Goal: Communication & Community: Answer question/provide support

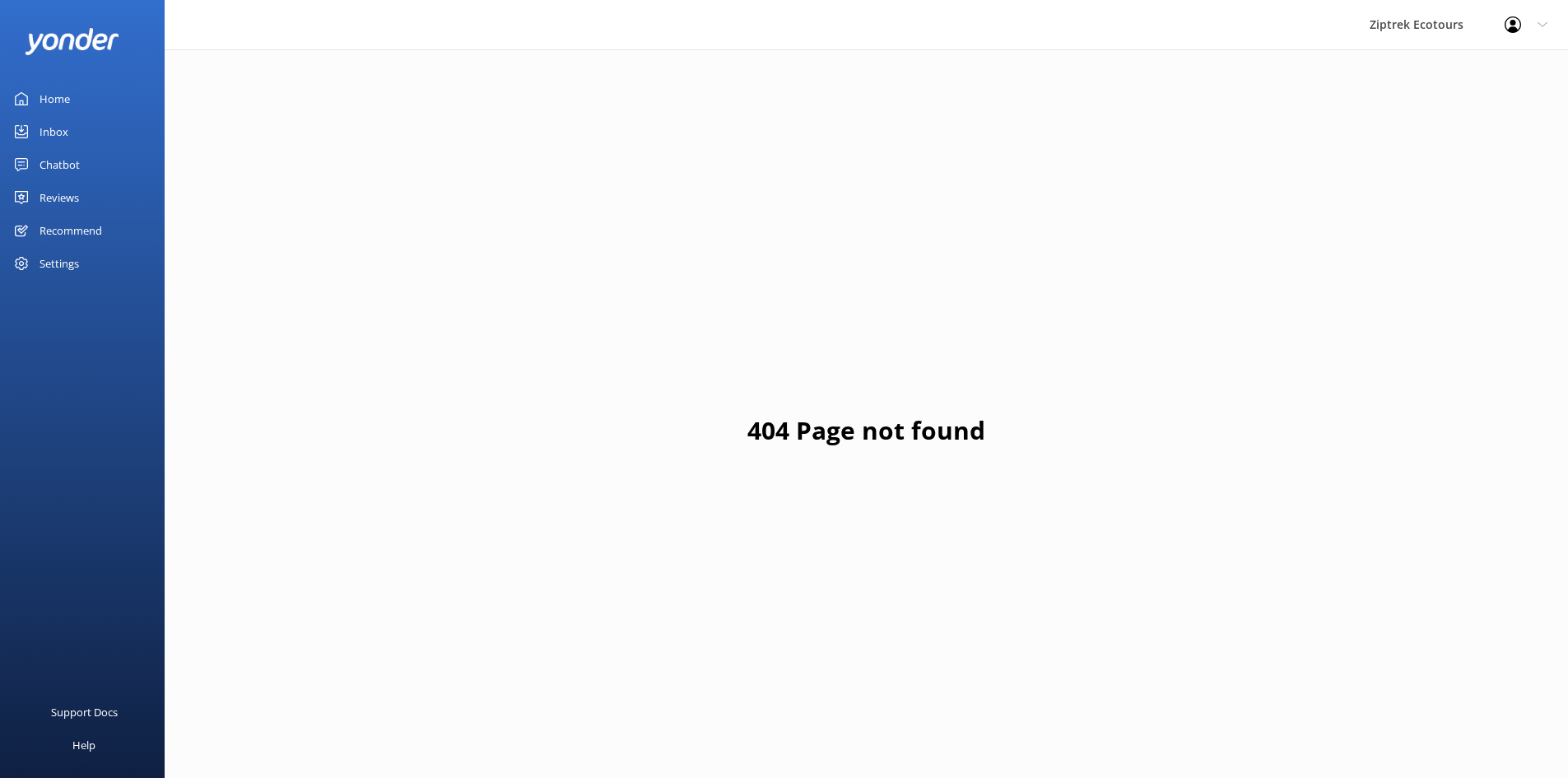
click at [62, 123] on div "Inbox" at bounding box center [54, 131] width 29 height 33
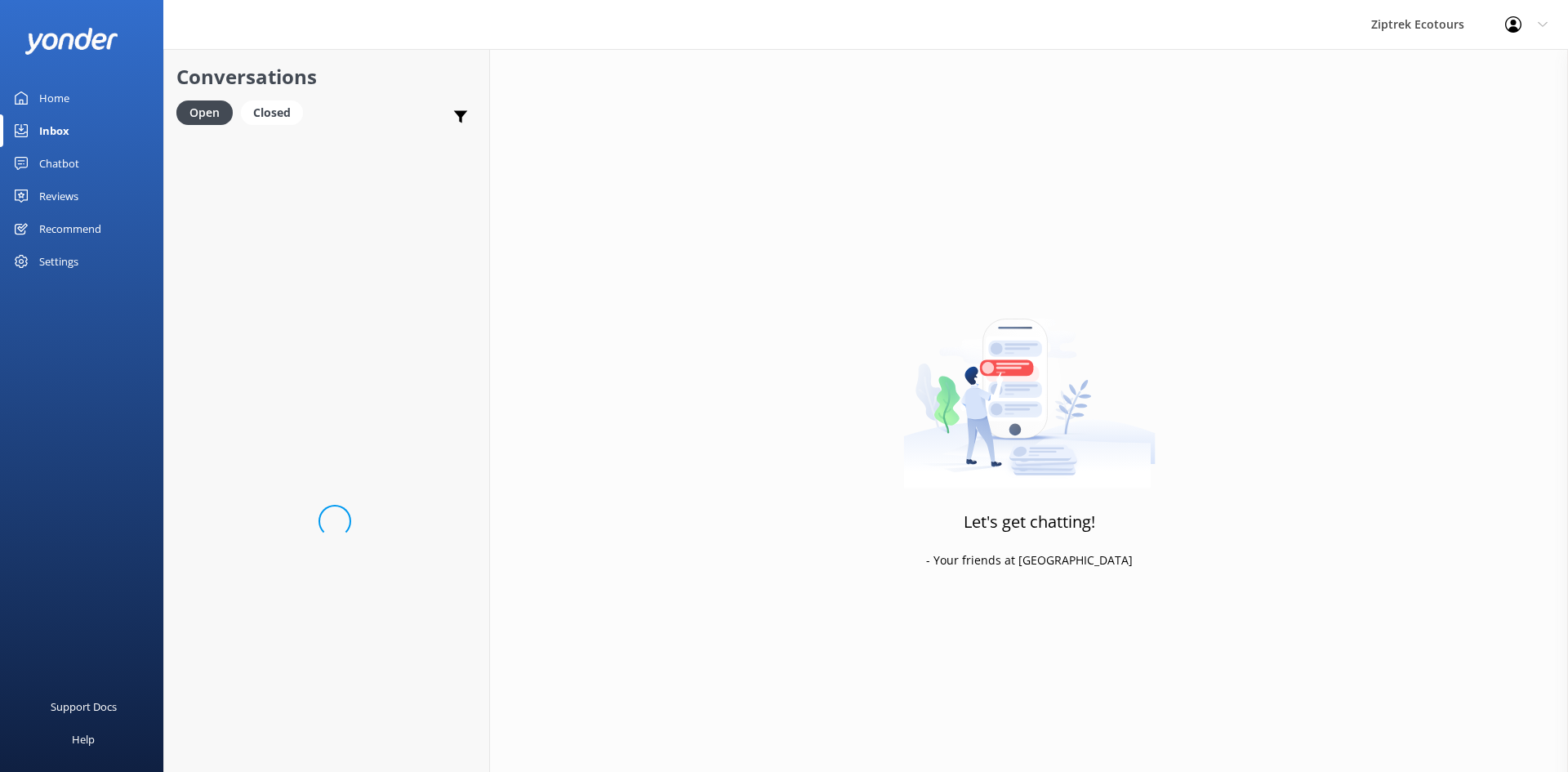
click at [62, 128] on div "Inbox" at bounding box center [54, 130] width 30 height 32
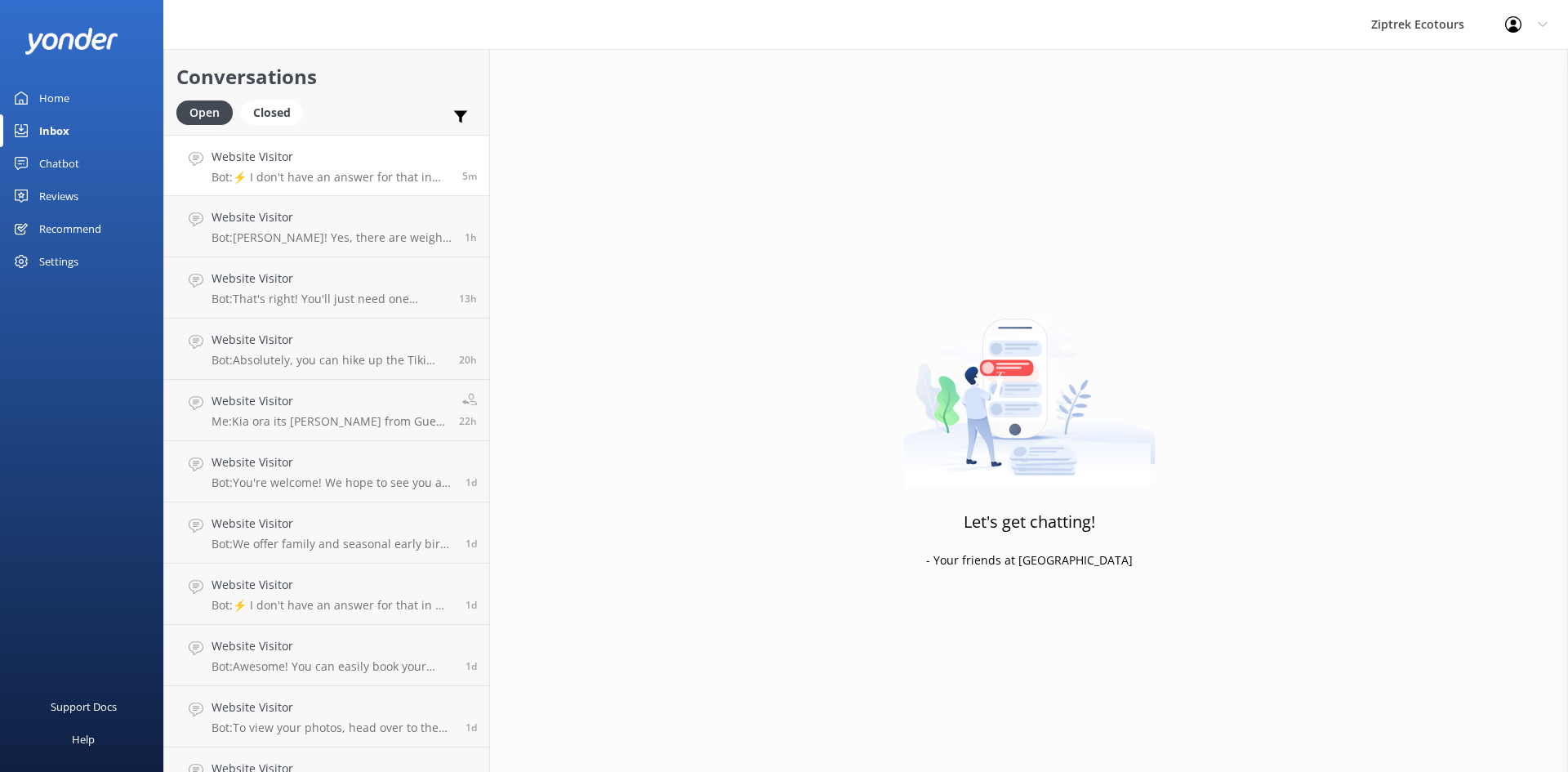
click at [356, 181] on p "Bot: ⚡ I don't have an answer for that in my knowledge base. Please try and rep…" at bounding box center [331, 177] width 238 height 15
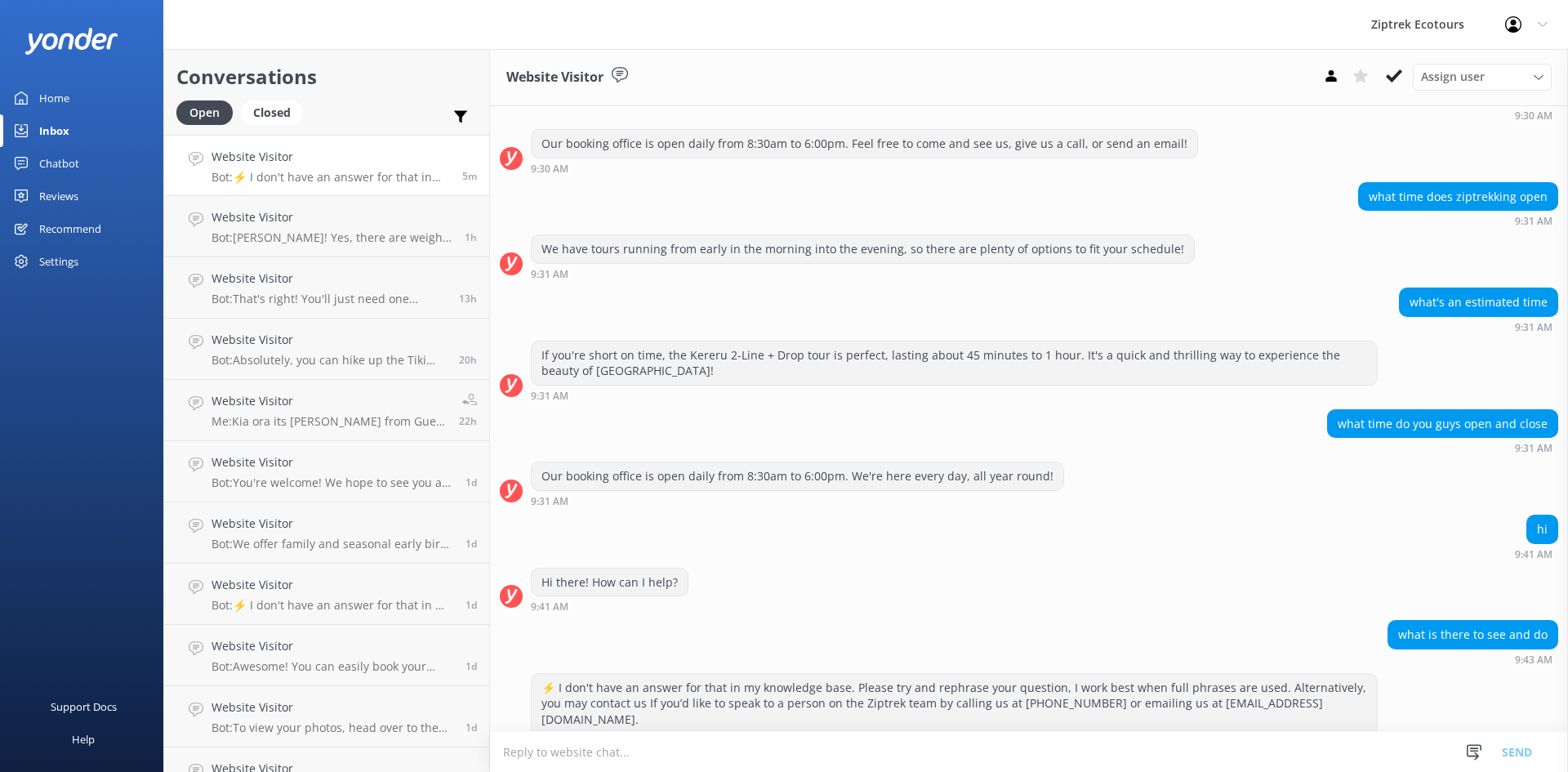
scroll to position [220, 0]
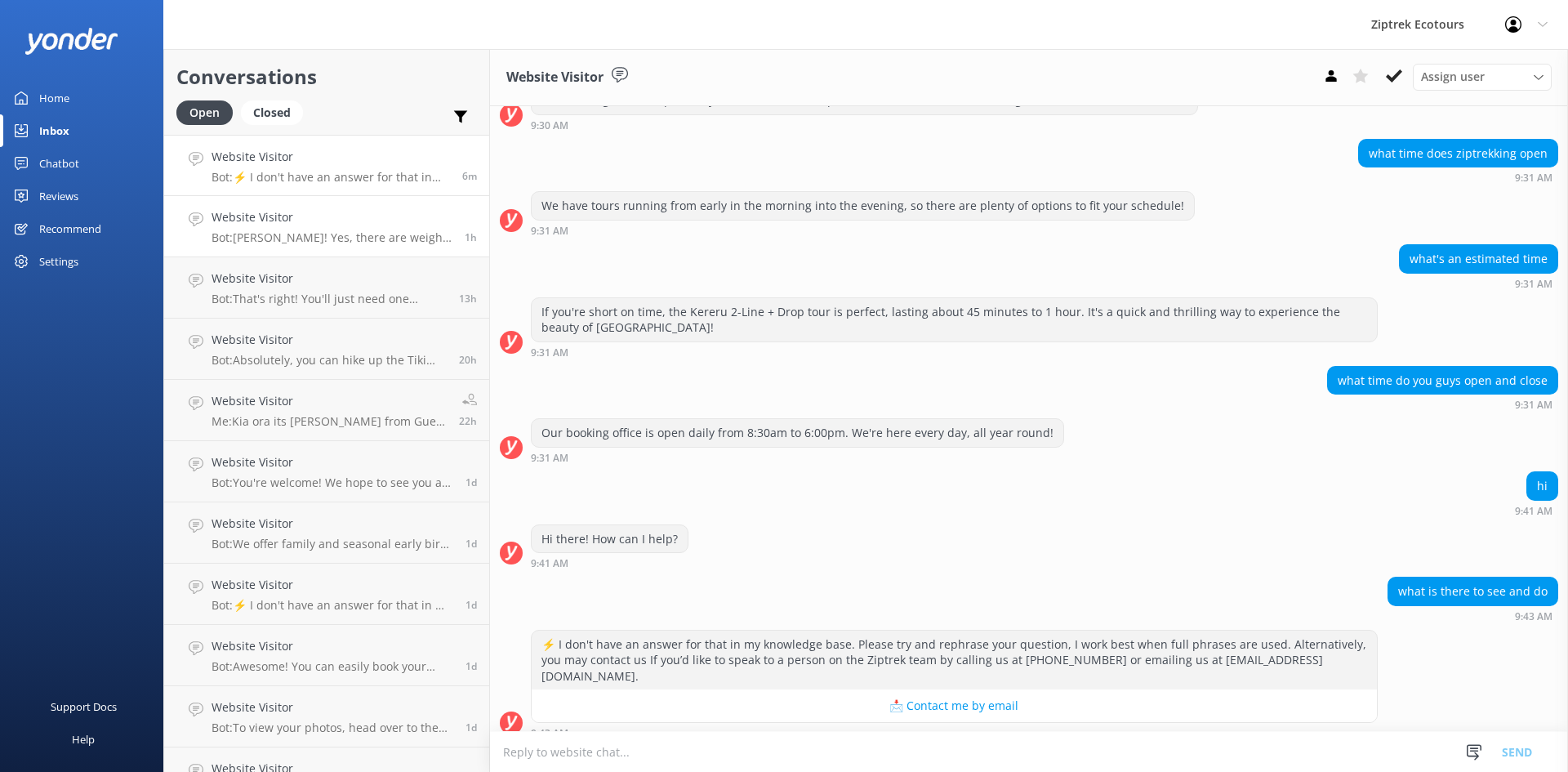
click at [338, 237] on p "Bot: Kia Ora! Yes, there are weight restrictions. We have a strict maximum weig…" at bounding box center [332, 237] width 241 height 15
